Goal: Check status: Check status

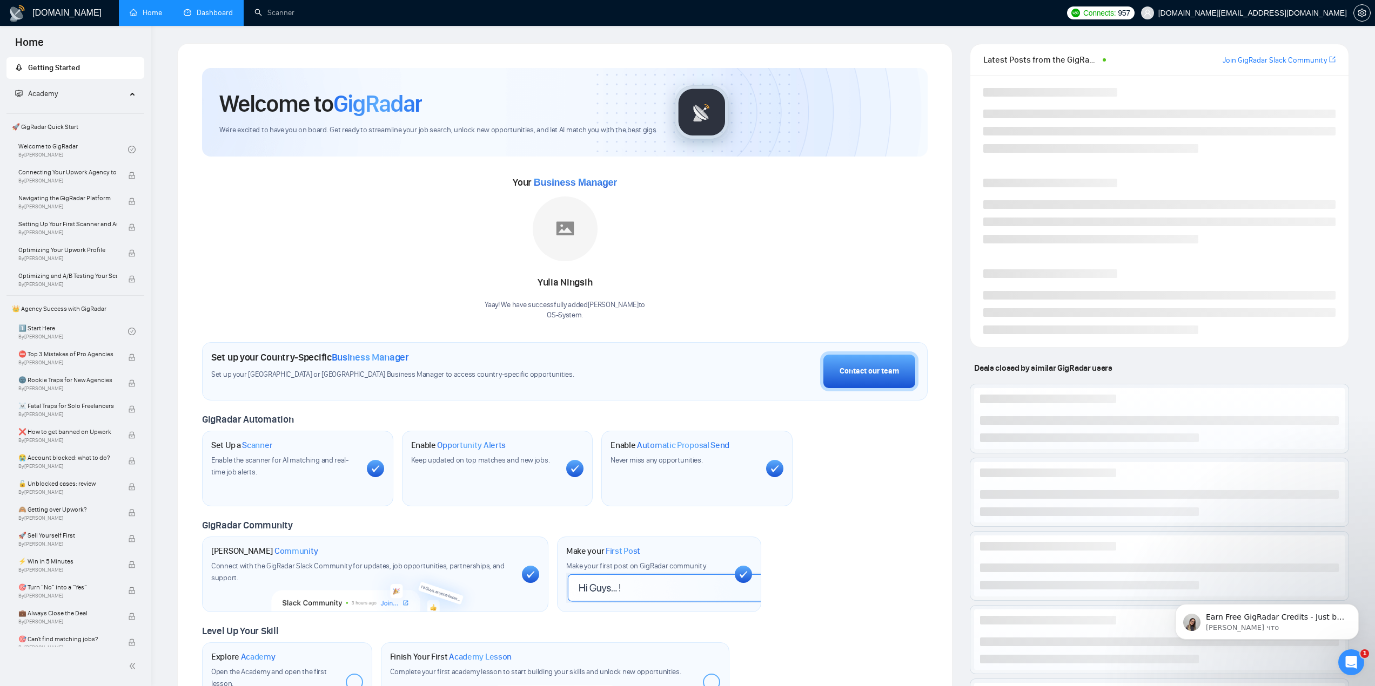
click at [211, 17] on link "Dashboard" at bounding box center [208, 12] width 49 height 9
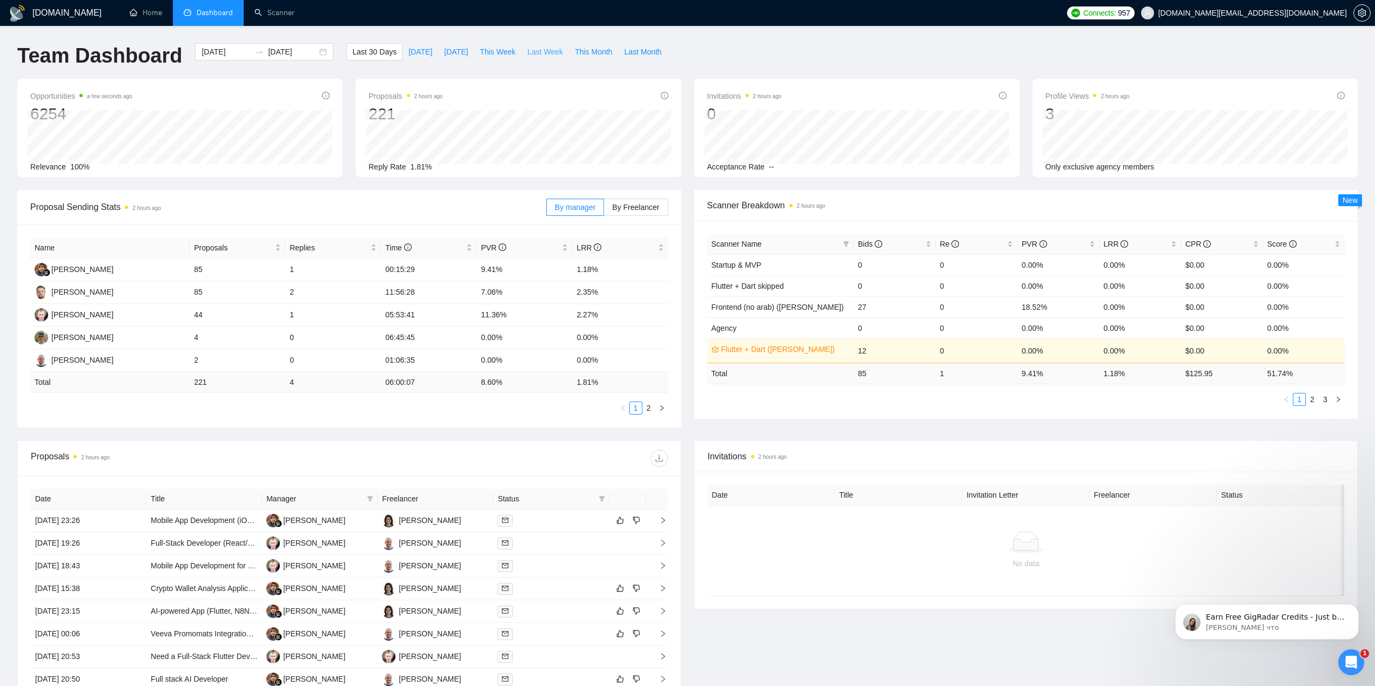
click at [542, 49] on span "Last Week" at bounding box center [545, 52] width 36 height 12
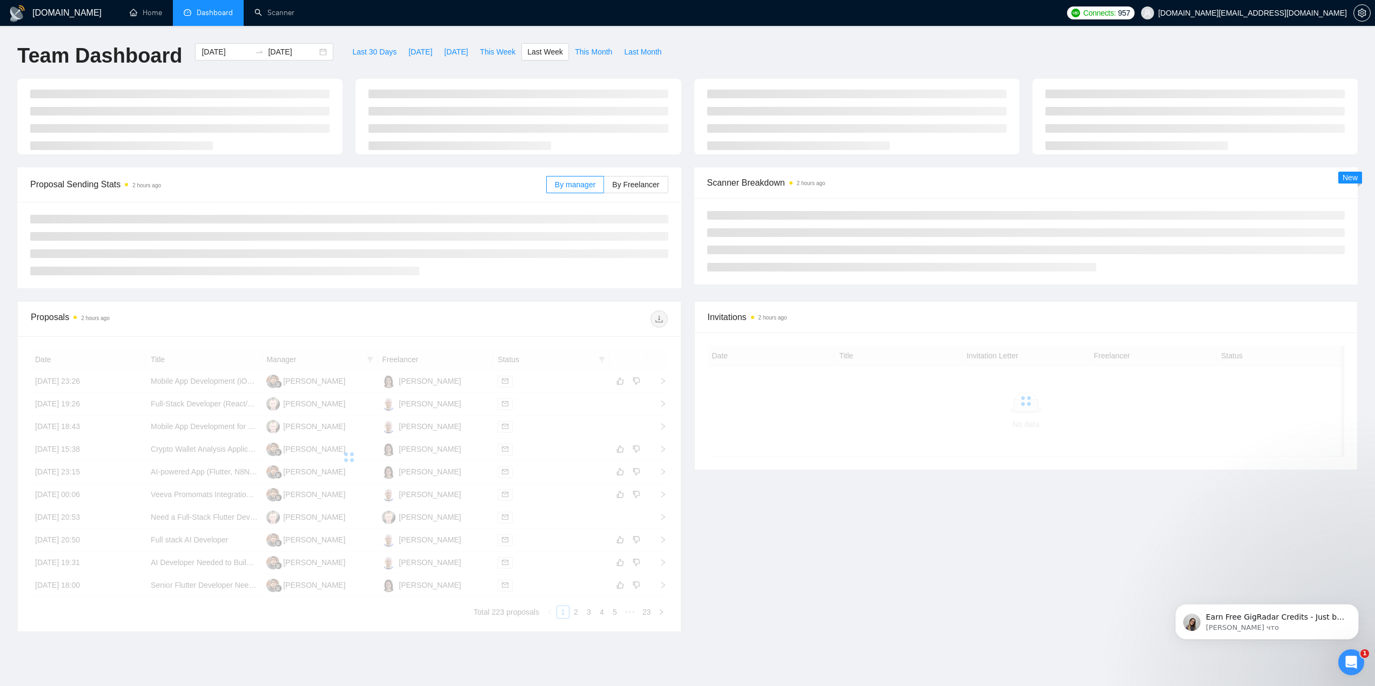
type input "2025-08-18"
type input "2025-08-24"
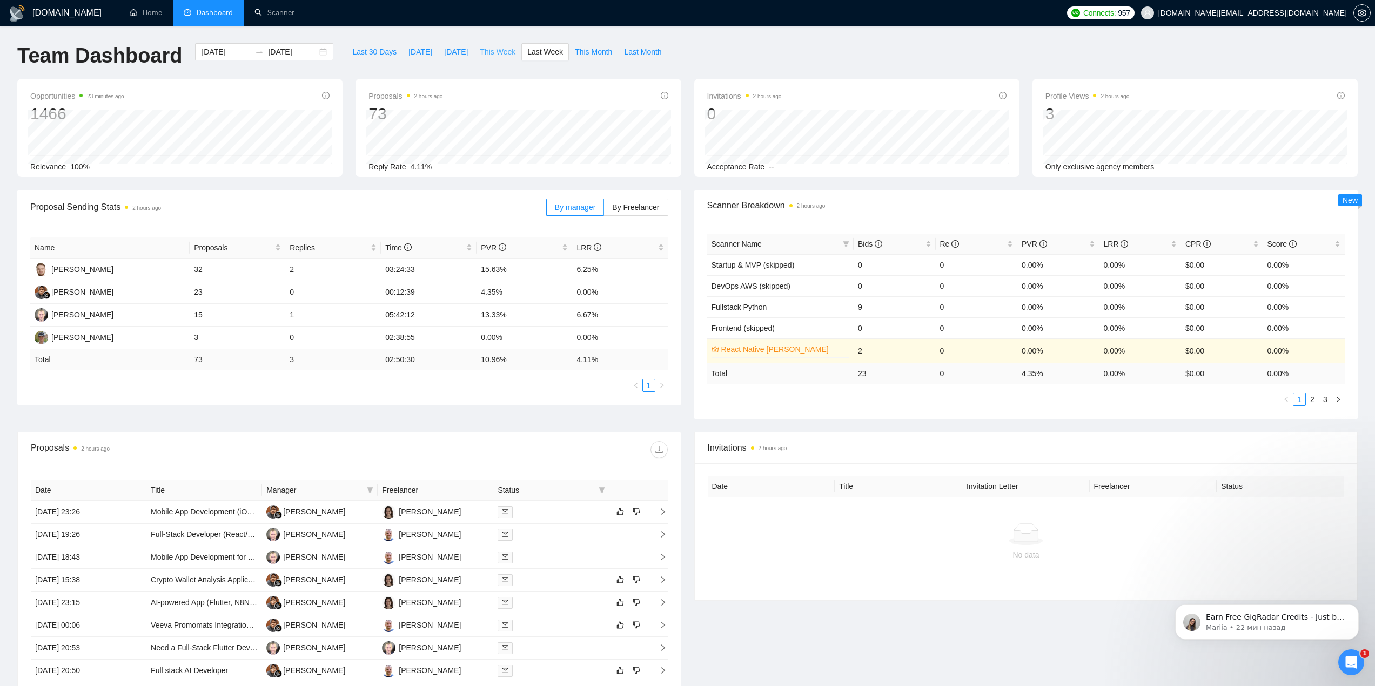
click at [504, 49] on span "This Week" at bounding box center [498, 52] width 36 height 12
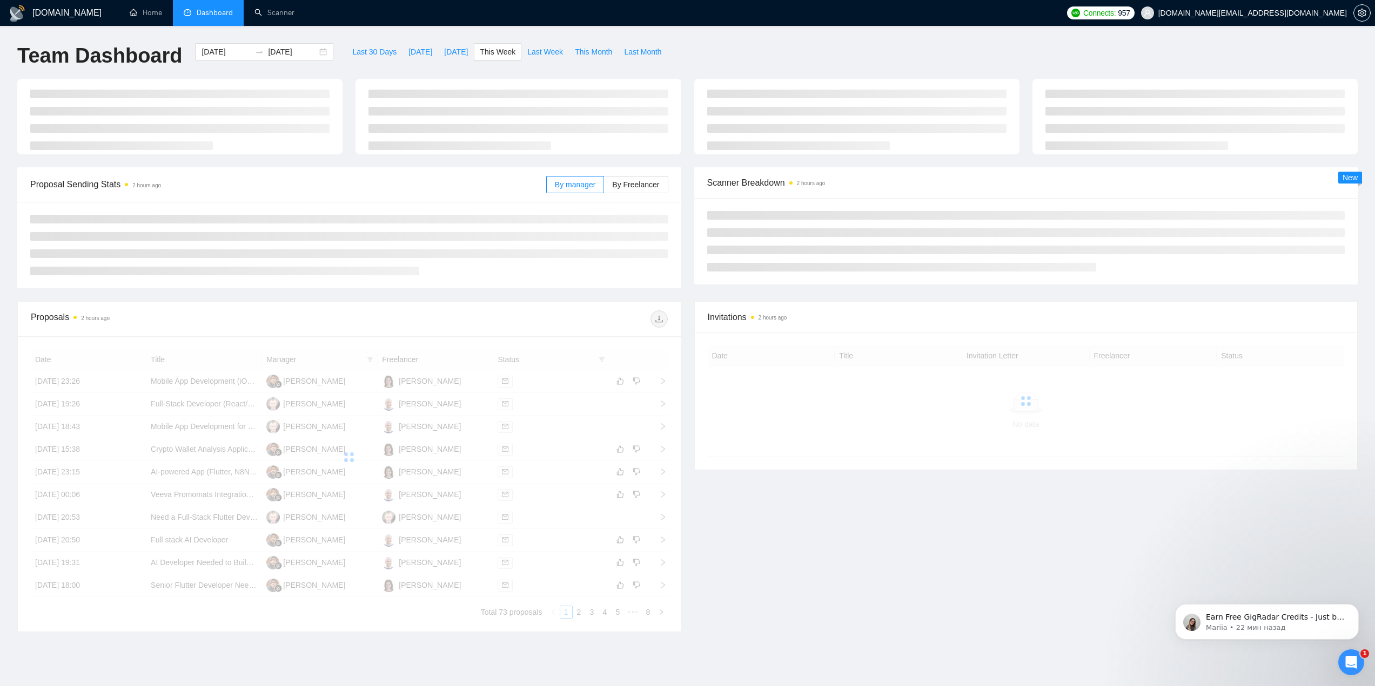
type input "2025-08-25"
type input "2025-08-31"
